Goal: Browse casually: Explore the website without a specific task or goal

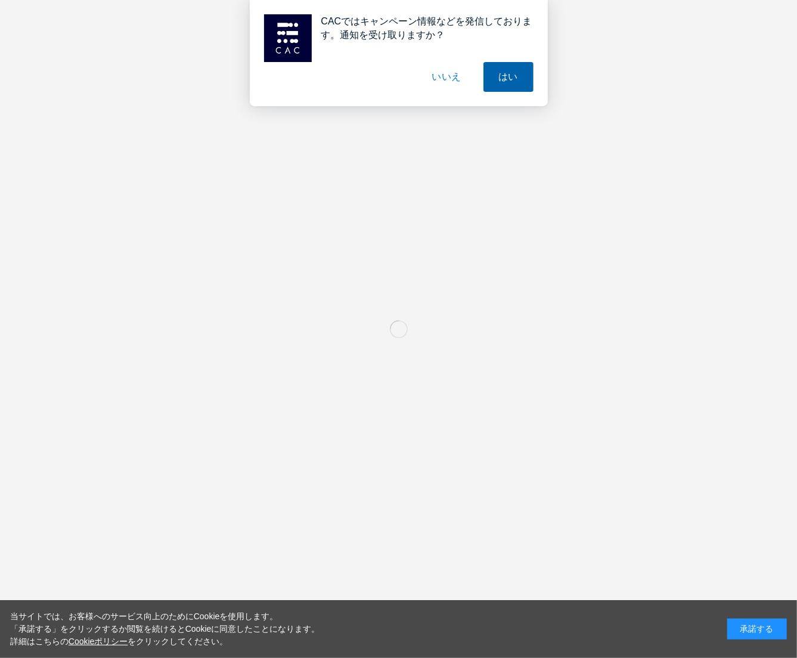
click at [506, 80] on button "はい" at bounding box center [508, 77] width 50 height 30
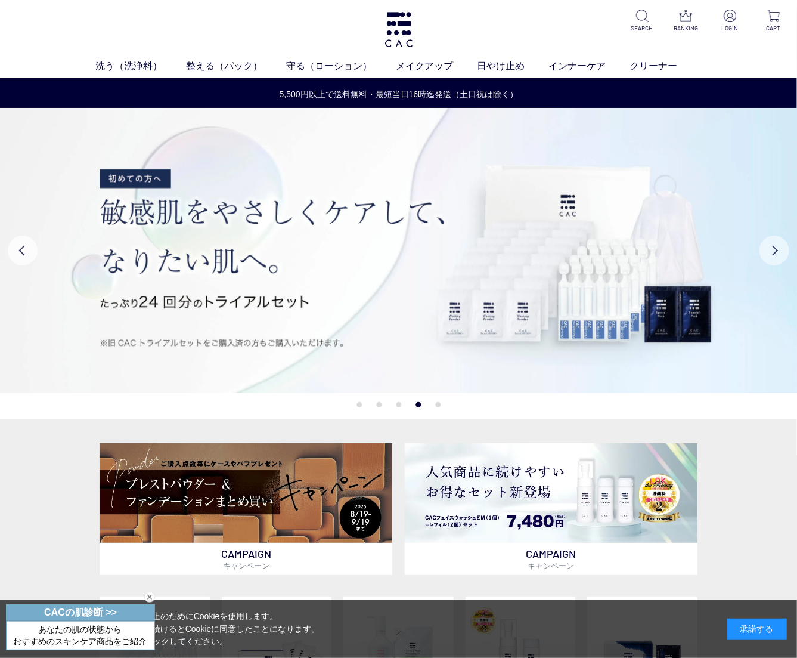
click at [772, 247] on button "Next" at bounding box center [774, 250] width 30 height 30
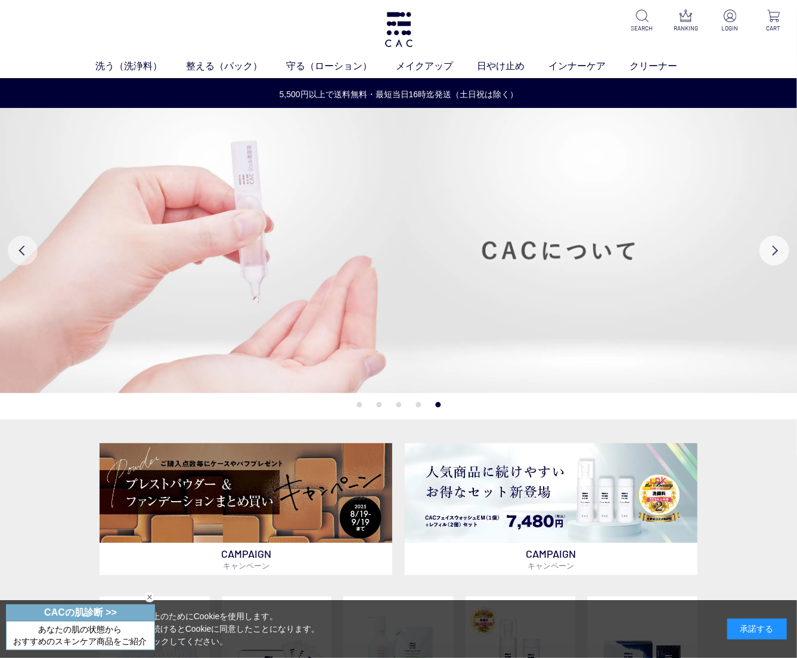
click at [30, 250] on button "Previous" at bounding box center [23, 250] width 30 height 30
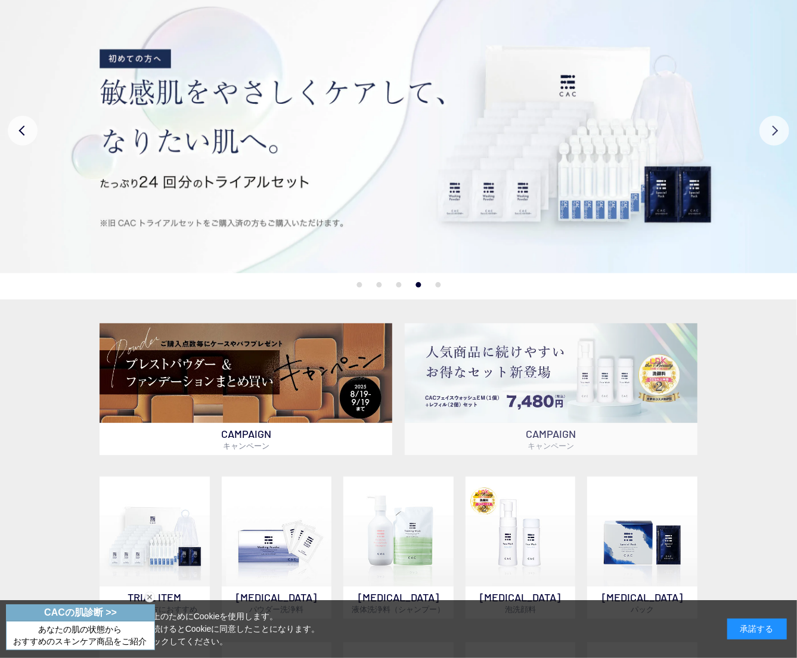
scroll to position [60, 0]
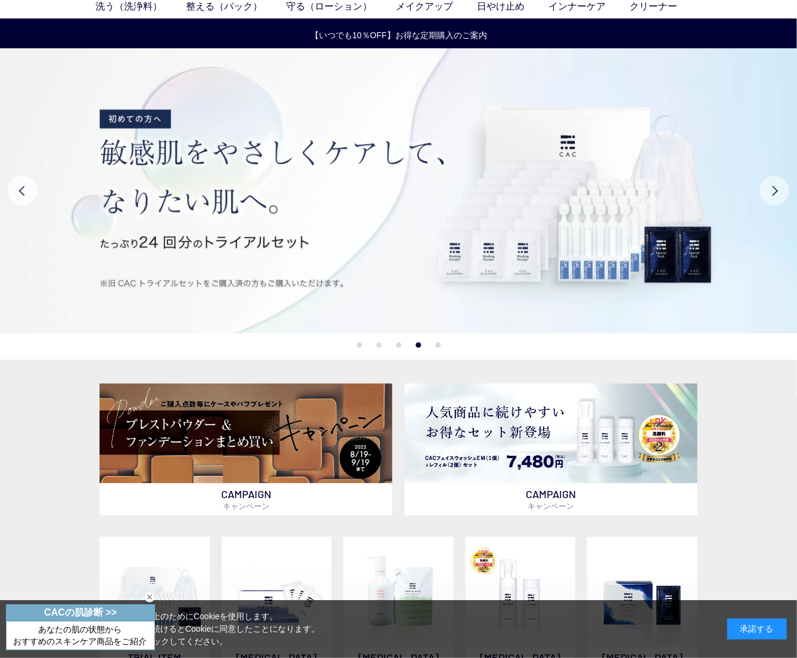
click at [774, 190] on button "Next" at bounding box center [774, 191] width 30 height 30
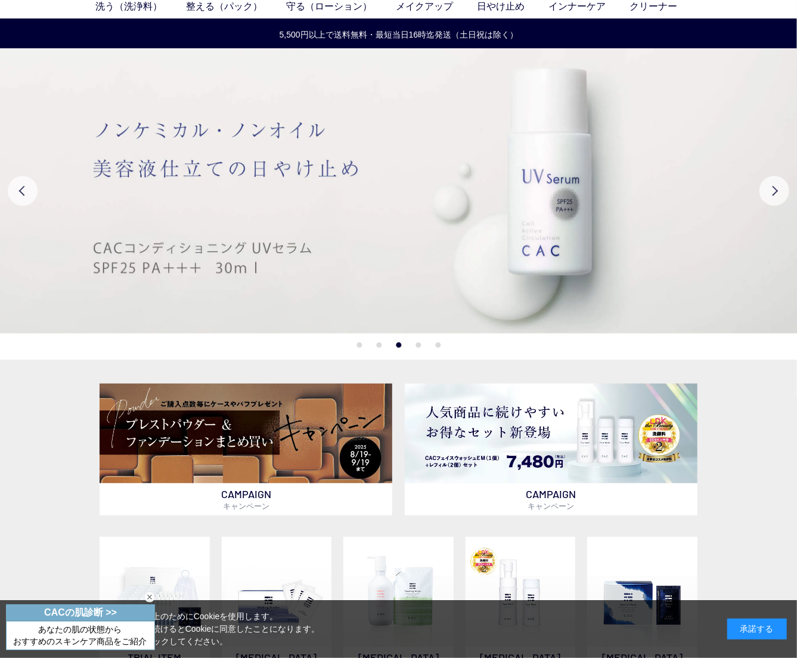
click at [416, 346] on li "4" at bounding box center [418, 344] width 5 height 5
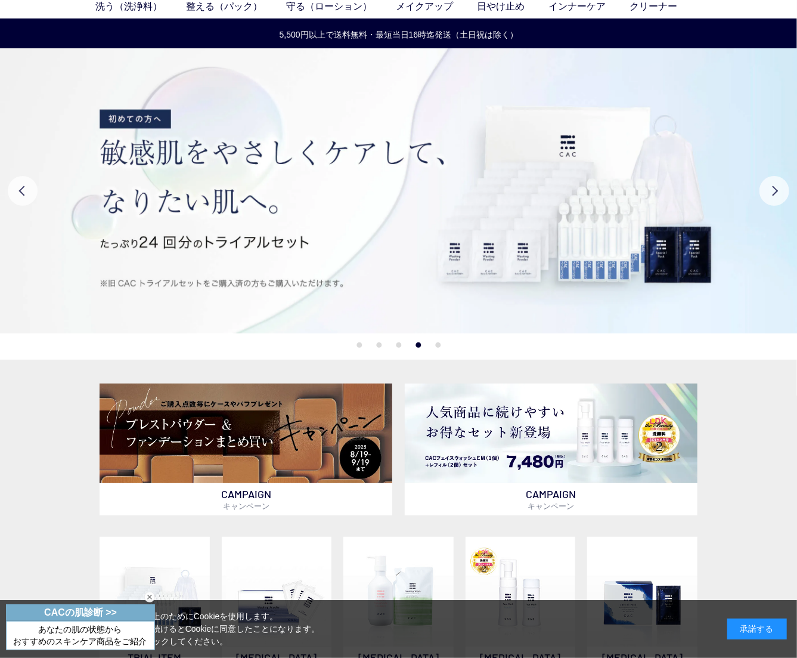
click at [438, 348] on button "5" at bounding box center [437, 344] width 5 height 5
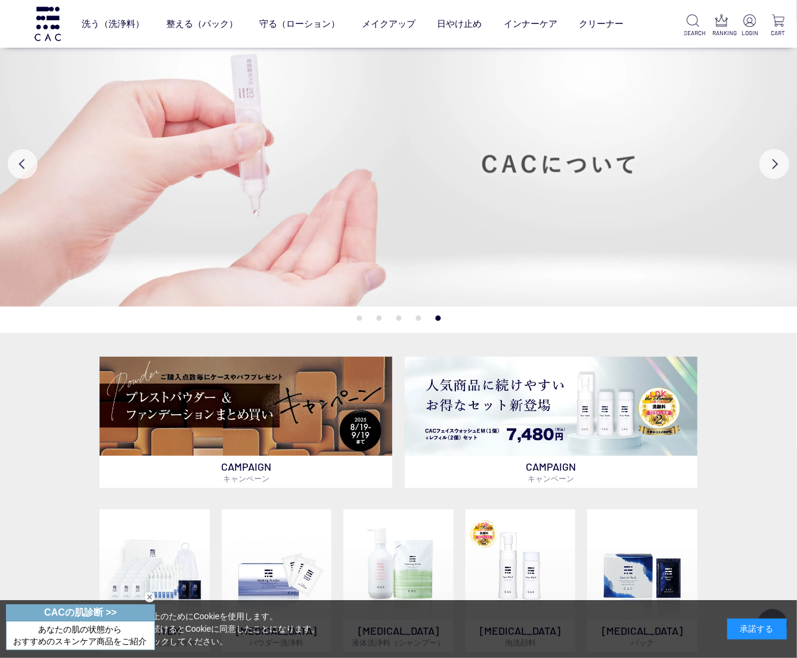
scroll to position [0, 0]
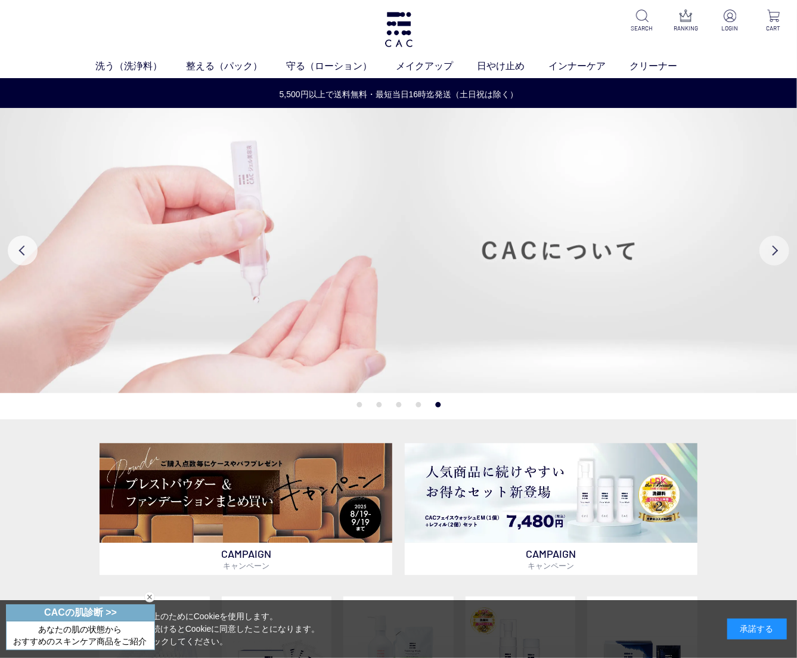
click at [782, 250] on button "Next" at bounding box center [774, 250] width 30 height 30
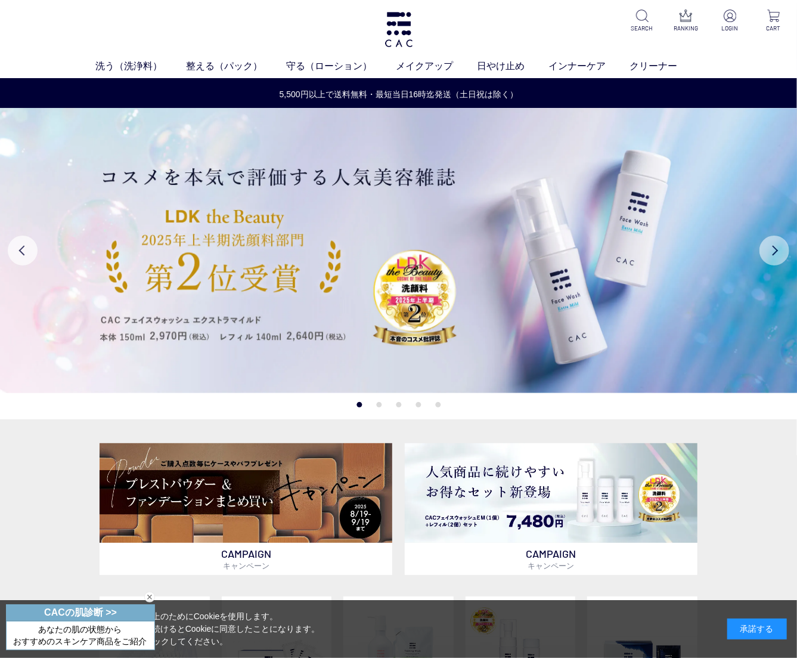
click at [774, 255] on button "Next" at bounding box center [774, 250] width 30 height 30
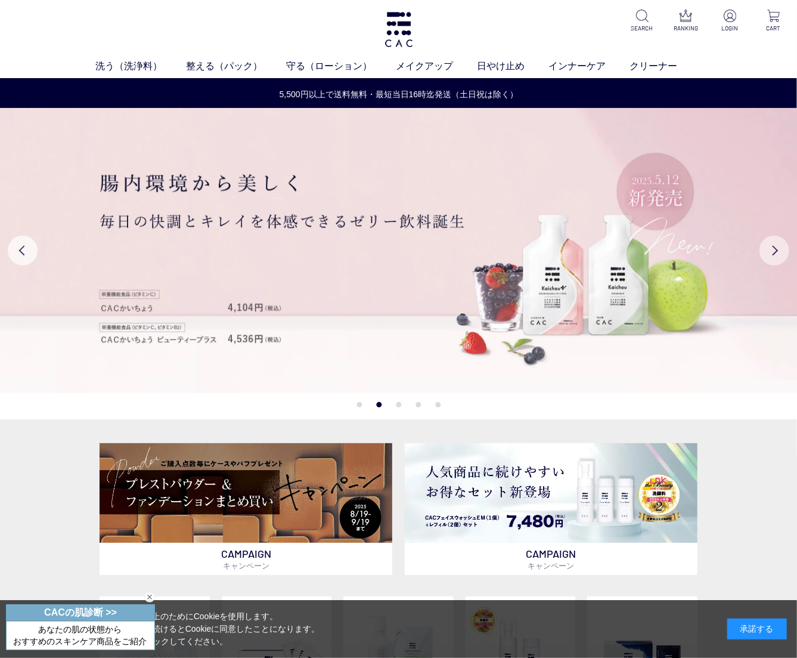
click at [774, 254] on button "Next" at bounding box center [774, 250] width 30 height 30
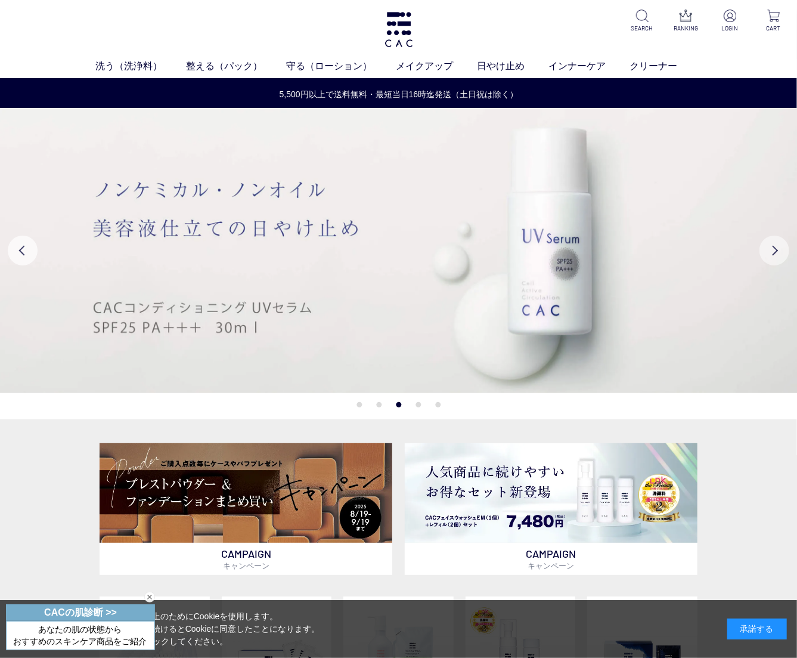
click at [774, 254] on button "Next" at bounding box center [774, 250] width 30 height 30
click at [30, 255] on button "Previous" at bounding box center [23, 250] width 30 height 30
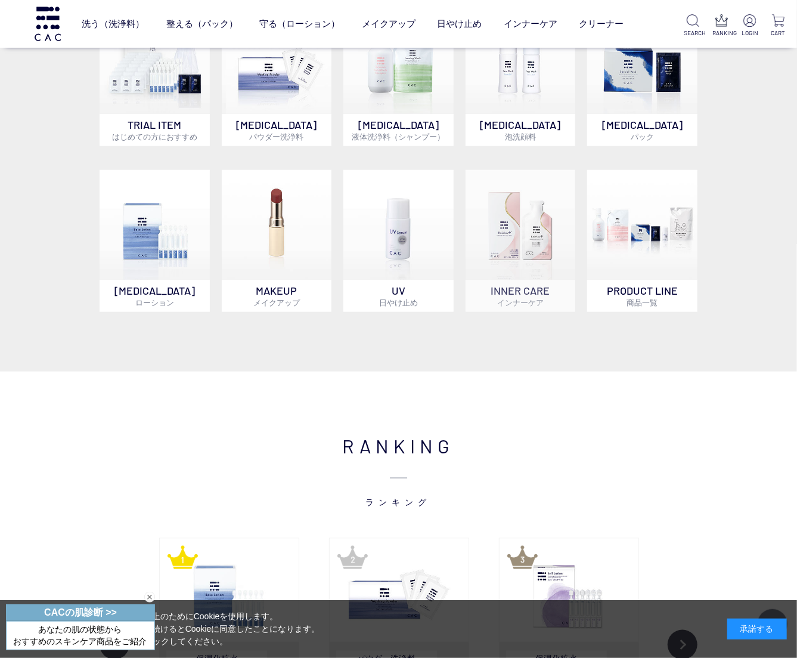
scroll to position [596, 0]
